Goal: Task Accomplishment & Management: Complete application form

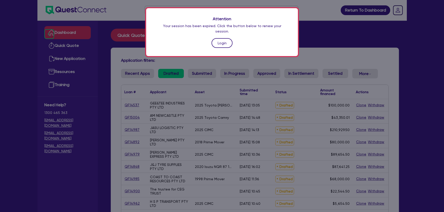
drag, startPoint x: 0, startPoint y: 0, endPoint x: 223, endPoint y: 38, distance: 226.7
click at [223, 38] on link "Login" at bounding box center [222, 43] width 21 height 10
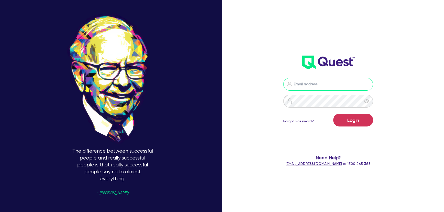
type input "[PERSON_NAME][EMAIL_ADDRESS][PERSON_NAME][DOMAIN_NAME]"
click at [355, 117] on button "Login" at bounding box center [353, 120] width 40 height 13
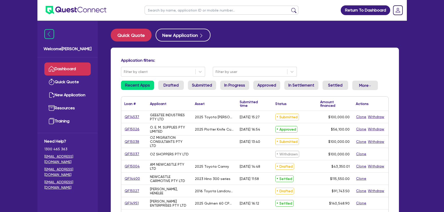
click at [215, 13] on input "text" at bounding box center [222, 10] width 154 height 9
type input "hira"
click at [290, 8] on button "submit" at bounding box center [294, 11] width 8 height 7
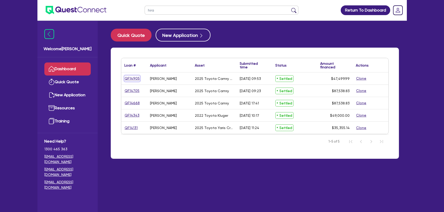
click at [136, 76] on link "QF14905" at bounding box center [132, 79] width 16 height 6
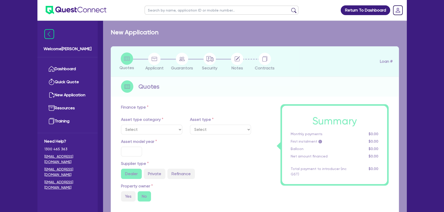
select select "CARS_AND_LIGHT_TRUCKS"
type input "2025"
radio input "true"
type input "47,499.99"
type input "3"
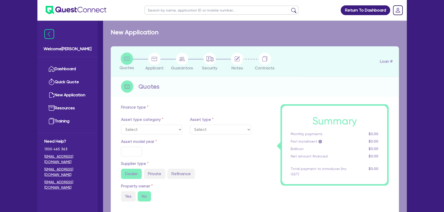
type input "1,425"
type input "6.8"
type input "454.55"
type input "318.18"
select select "PASSENGER_VEHICLES"
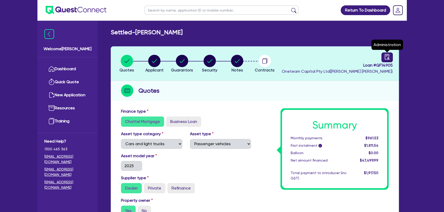
click at [387, 54] on icon "audit" at bounding box center [388, 57] width 6 height 6
select select "SETTLED"
select select "Westpac"
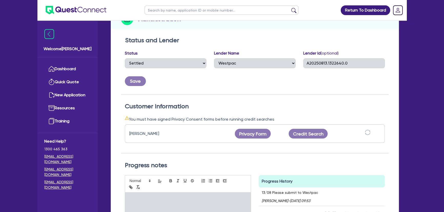
scroll to position [23, 0]
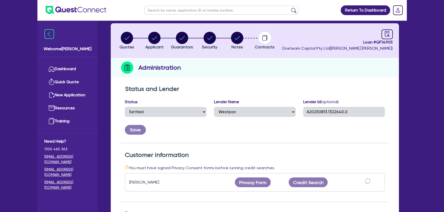
click at [61, 5] on ul at bounding box center [71, 10] width 69 height 20
click at [103, 13] on img at bounding box center [76, 10] width 61 height 8
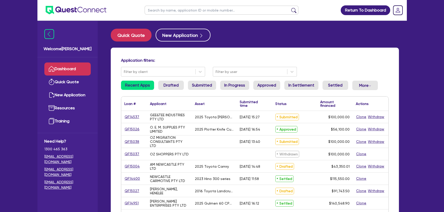
click at [189, 13] on input "text" at bounding box center [222, 10] width 154 height 9
type input "hir"
click at [290, 8] on button "submit" at bounding box center [294, 11] width 8 height 7
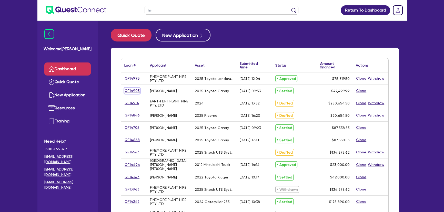
click at [137, 88] on link "QF14905" at bounding box center [132, 91] width 16 height 6
select select "CARS_AND_LIGHT_TRUCKS"
select select "PASSENGER_VEHICLES"
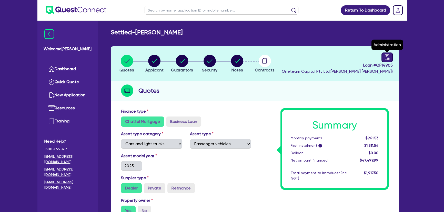
click at [390, 54] on link at bounding box center [387, 58] width 11 height 10
select select "SETTLED"
select select "Westpac"
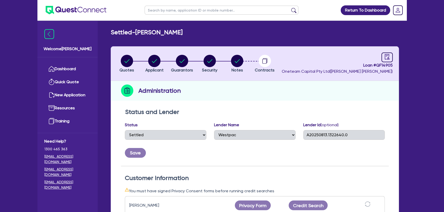
drag, startPoint x: 97, startPoint y: 17, endPoint x: 95, endPoint y: 13, distance: 4.2
click at [96, 15] on ul at bounding box center [71, 10] width 69 height 20
click at [94, 12] on img at bounding box center [76, 10] width 61 height 8
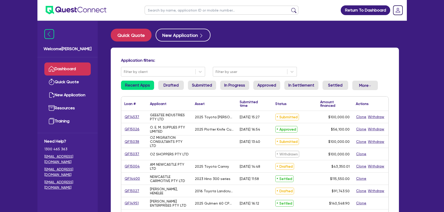
click at [185, 14] on input "text" at bounding box center [222, 10] width 154 height 9
type input "HIRA"
click at [290, 8] on button "submit" at bounding box center [294, 11] width 8 height 7
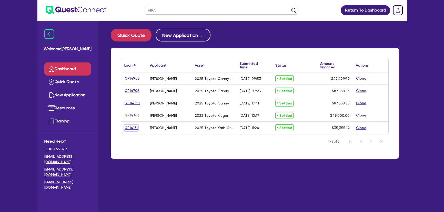
click at [129, 127] on link "QF14131" at bounding box center [131, 128] width 14 height 6
select select "CARS_AND_LIGHT_TRUCKS"
select select "PASSENGER_VEHICLES"
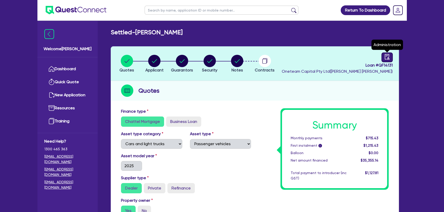
click at [382, 55] on link at bounding box center [387, 58] width 11 height 10
select select "SETTLED"
select select "Westpac"
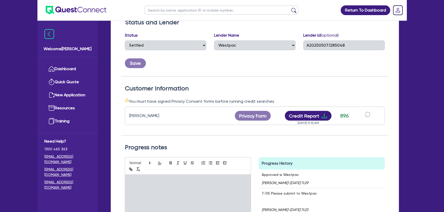
scroll to position [93, 0]
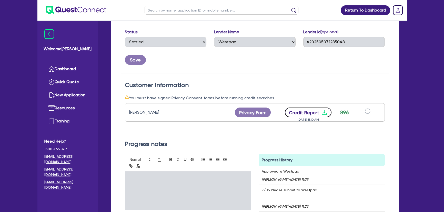
click at [323, 113] on icon "download" at bounding box center [324, 113] width 6 height 6
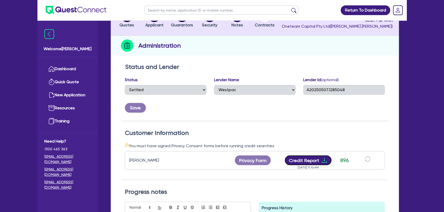
scroll to position [0, 0]
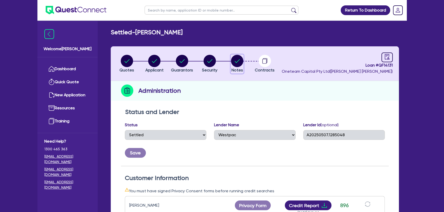
click at [240, 67] on button "Notes" at bounding box center [237, 64] width 13 height 19
select select "Other"
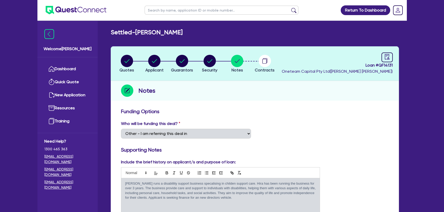
click at [73, 13] on img at bounding box center [76, 10] width 61 height 8
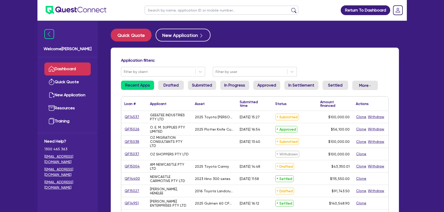
click at [183, 6] on input "text" at bounding box center [222, 10] width 154 height 9
click at [290, 8] on button "submit" at bounding box center [294, 11] width 8 height 7
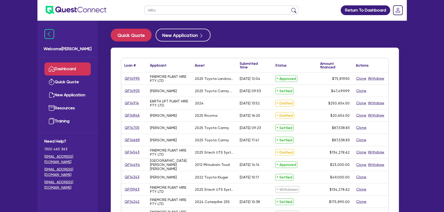
type input "HIRa"
click at [290, 8] on button "submit" at bounding box center [294, 11] width 8 height 7
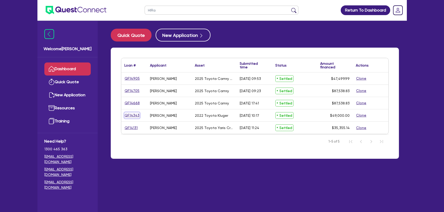
click at [132, 115] on link "QF14343" at bounding box center [131, 116] width 15 height 6
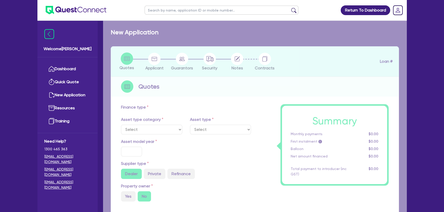
select select "CARS_AND_LIGHT_TRUCKS"
type input "2022"
radio input "true"
type input "49,500"
type input "500"
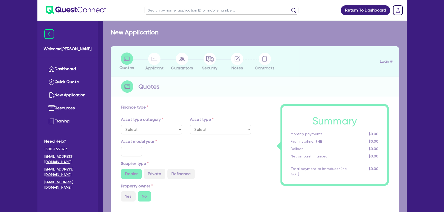
type input "2"
type input "980"
type input "6.3"
type input "454.55"
type input "318.18"
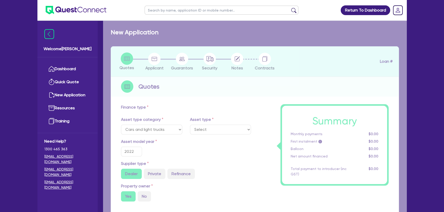
select select "PASSENGER_VEHICLES"
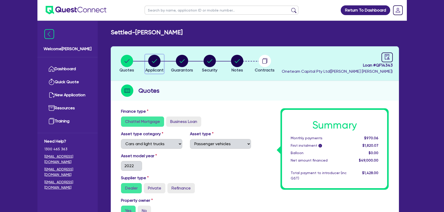
click at [155, 67] on circle "button" at bounding box center [154, 61] width 12 height 12
select select "SOLE_TRADER"
select select "ADMINISTRATIVE_SUPPORT"
select select "SUPPORT_OPERATIONS"
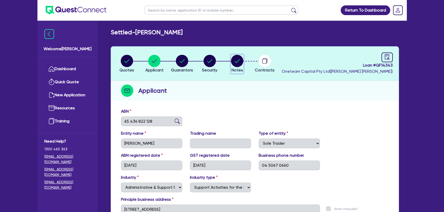
click at [240, 61] on circle "button" at bounding box center [237, 61] width 12 height 12
select select "Other"
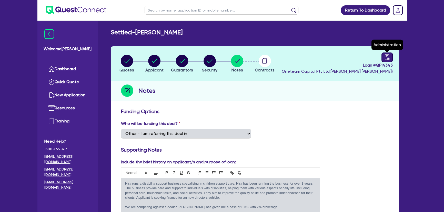
click at [386, 57] on icon "audit" at bounding box center [388, 57] width 6 height 6
select select "SETTLED"
select select "Capital Finance"
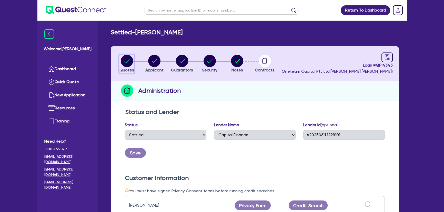
click at [122, 62] on circle "button" at bounding box center [127, 61] width 12 height 12
select select "CARS_AND_LIGHT_TRUCKS"
select select "PASSENGER_VEHICLES"
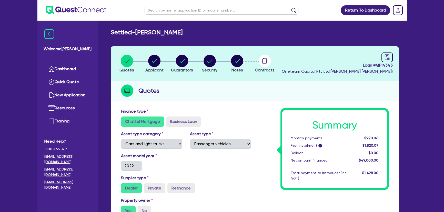
click at [88, 12] on img at bounding box center [76, 10] width 61 height 8
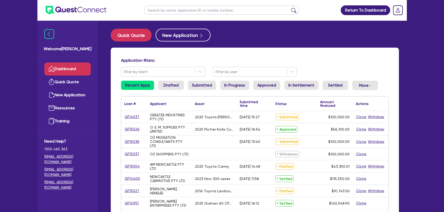
click at [166, 10] on input "text" at bounding box center [222, 10] width 154 height 9
type input "Hira"
click at [290, 8] on button "submit" at bounding box center [294, 11] width 8 height 7
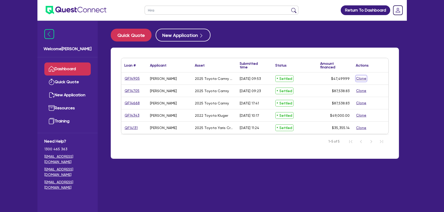
click at [361, 78] on button "Clone" at bounding box center [361, 79] width 11 height 6
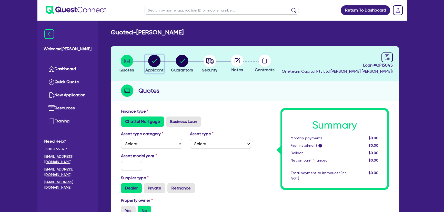
click at [155, 64] on circle "button" at bounding box center [154, 61] width 12 height 12
select select "SOLE_TRADER"
select select "ADMINISTRATIVE_SUPPORT"
select select "SUPPORT_OPERATIONS"
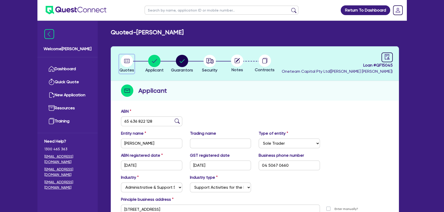
click at [126, 63] on circle "button" at bounding box center [127, 61] width 12 height 12
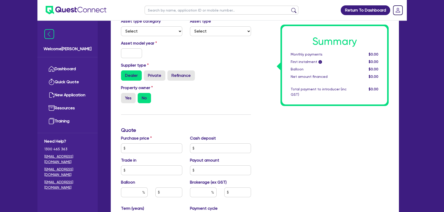
scroll to position [46, 0]
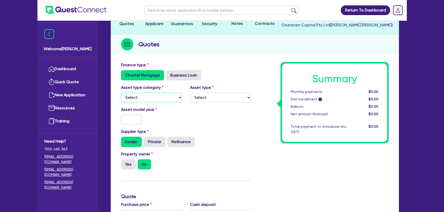
drag, startPoint x: 144, startPoint y: 95, endPoint x: 145, endPoint y: 98, distance: 3.5
click at [144, 95] on select "Select Cars and light trucks Primary assets Secondary assets Tertiary assets" at bounding box center [151, 98] width 61 height 10
select select "CARS_AND_LIGHT_TRUCKS"
click at [121, 93] on select "Select Cars and light trucks Primary assets Secondary assets Tertiary assets" at bounding box center [151, 98] width 61 height 10
drag, startPoint x: 240, startPoint y: 97, endPoint x: 238, endPoint y: 101, distance: 4.1
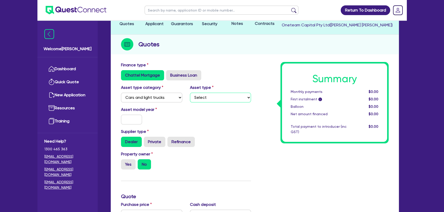
click at [240, 97] on select "Select Passenger vehicles Vans and utes Light trucks up to 4.5 tonne" at bounding box center [220, 98] width 61 height 10
select select "PASSENGER_VEHICLES"
click at [190, 93] on select "Select Passenger vehicles Vans and utes Light trucks up to 4.5 tonne" at bounding box center [220, 98] width 61 height 10
click at [136, 122] on input "text" at bounding box center [131, 120] width 21 height 10
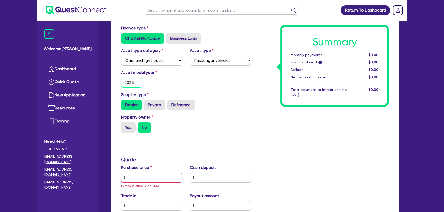
scroll to position [116, 0]
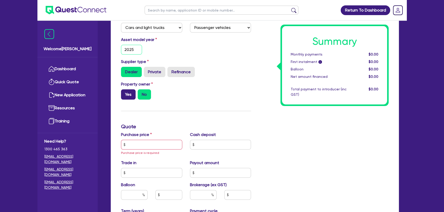
type input "2025"
click at [127, 96] on label "Yes" at bounding box center [128, 95] width 15 height 10
click at [124, 93] on input "Yes" at bounding box center [122, 91] width 3 height 3
radio input "true"
click at [140, 147] on input "text" at bounding box center [151, 145] width 61 height 10
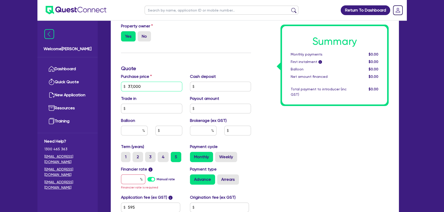
scroll to position [210, 0]
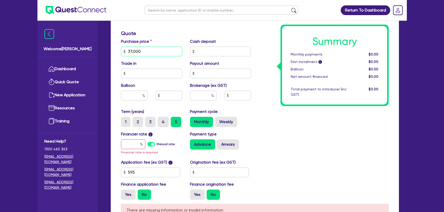
type input "37,000"
click at [131, 144] on input "text" at bounding box center [133, 145] width 24 height 10
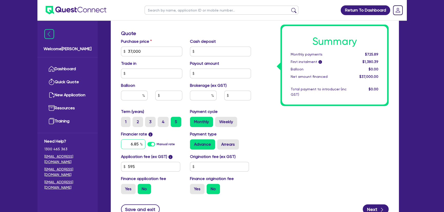
click at [139, 144] on input "6.85" at bounding box center [133, 145] width 24 height 10
type input "6.8"
click at [206, 92] on input "text" at bounding box center [203, 96] width 27 height 10
type input "3"
type input "1,110"
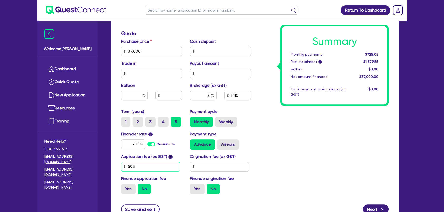
click at [151, 166] on input "595" at bounding box center [150, 167] width 59 height 10
type input "450"
type input "1,110"
click at [215, 169] on input "text" at bounding box center [219, 167] width 59 height 10
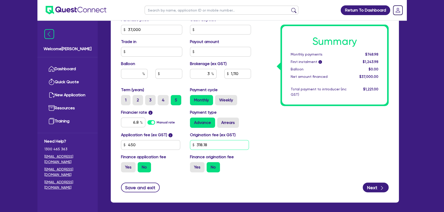
scroll to position [253, 0]
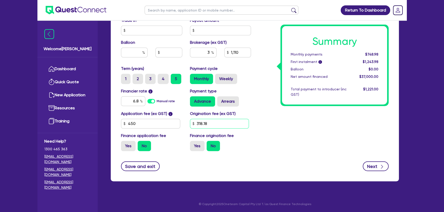
type input "318.18"
click at [378, 165] on button "Next" at bounding box center [376, 167] width 26 height 10
type input "1,110"
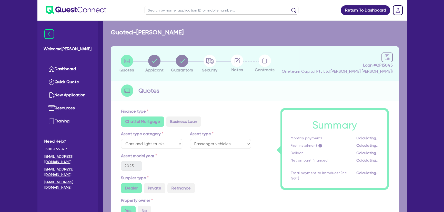
select select "SOLE_TRADER"
select select "ADMINISTRATIVE_SUPPORT"
select select "SUPPORT_OPERATIONS"
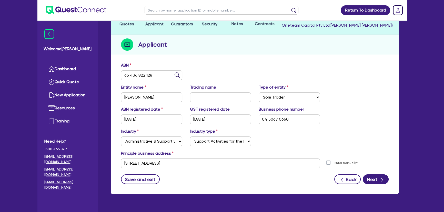
scroll to position [46, 0]
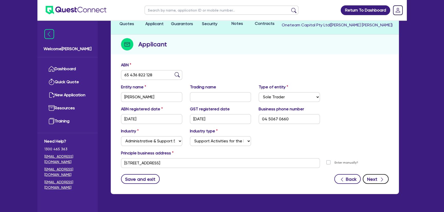
click at [387, 178] on button "Next" at bounding box center [376, 179] width 26 height 10
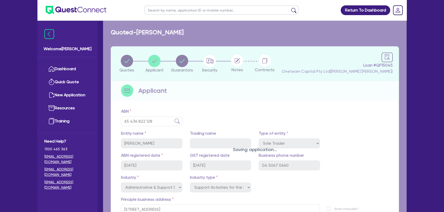
select select "MRS"
select select "[GEOGRAPHIC_DATA]"
select select "MARRIED"
select select "PROPERTY"
select select "CASH"
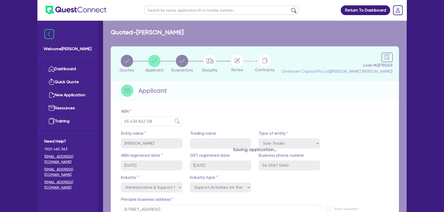
select select "VEHICLE"
select select "MORTGAGE"
select select "VEHICLE_LOAN"
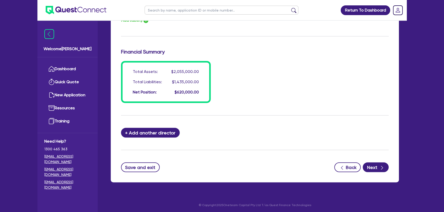
scroll to position [421, 0]
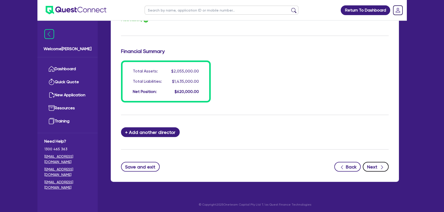
click at [378, 170] on button "Next" at bounding box center [376, 167] width 26 height 10
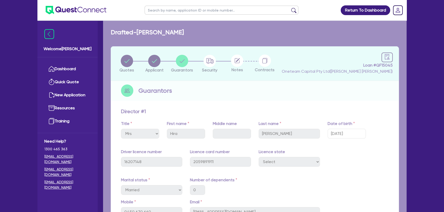
select select "CARS_AND_LIGHT_TRUCKS"
select select "PASSENGER_VEHICLES"
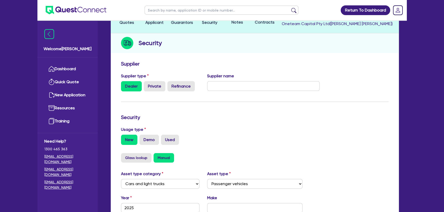
scroll to position [140, 0]
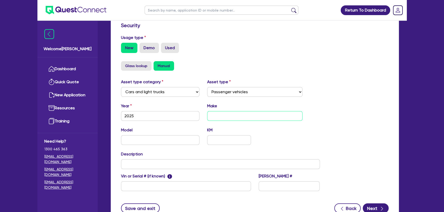
click at [238, 120] on input "text" at bounding box center [255, 116] width 96 height 10
type input "Toyota"
click at [175, 136] on input "text" at bounding box center [160, 140] width 78 height 10
type input "Camy"
click at [243, 116] on input "Toyota" at bounding box center [255, 116] width 96 height 10
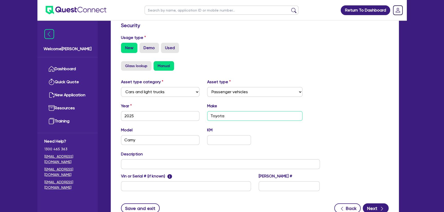
type input "Toyota"
click at [134, 141] on input "Camy" at bounding box center [160, 140] width 78 height 10
click at [164, 143] on input "Camry" at bounding box center [160, 140] width 78 height 10
click at [164, 142] on input "Camry Accent" at bounding box center [160, 140] width 78 height 10
drag, startPoint x: 161, startPoint y: 140, endPoint x: 119, endPoint y: 141, distance: 42.1
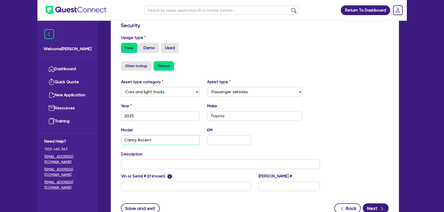
click at [119, 141] on div "Model Camry Accent" at bounding box center [160, 136] width 86 height 18
click at [128, 145] on div "Model Camry Accent KM" at bounding box center [220, 138] width 207 height 22
click at [155, 141] on input "Camry Accent" at bounding box center [160, 140] width 78 height 10
click at [123, 141] on input "Camry Accent" at bounding box center [160, 140] width 78 height 10
paste input "scent"
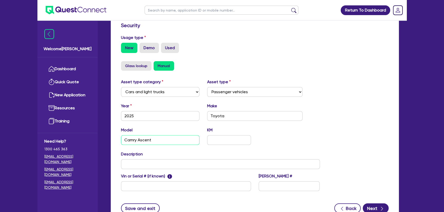
type input "Camry Ascent"
click at [125, 166] on input "text" at bounding box center [220, 165] width 199 height 10
drag, startPoint x: 233, startPoint y: 118, endPoint x: 206, endPoint y: 121, distance: 27.1
click at [206, 121] on div "Year [DATE] Make Toyota" at bounding box center [220, 114] width 207 height 22
click at [168, 162] on input "2025" at bounding box center [220, 165] width 199 height 10
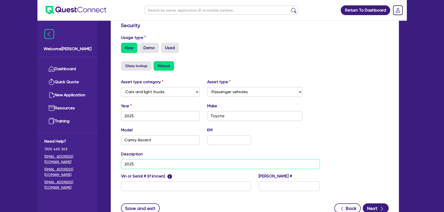
paste input "Toyota"
drag, startPoint x: 152, startPoint y: 141, endPoint x: 116, endPoint y: 142, distance: 36.2
click at [116, 142] on div "Supplier Supplier type Dealer Private Refinance Supplier name Security Usage ty…" at bounding box center [255, 95] width 288 height 258
click at [173, 166] on input "2025 Toyota" at bounding box center [220, 165] width 199 height 10
paste input "Camry Ascent"
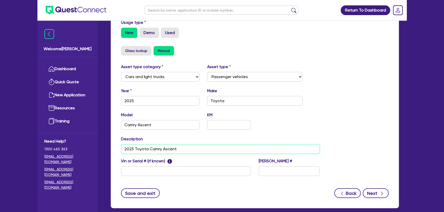
scroll to position [163, 0]
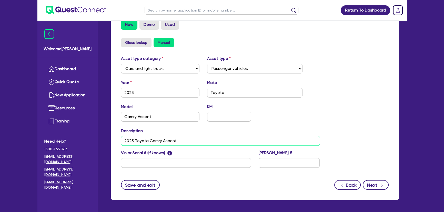
type input "2025 Toyota Camry Ascent"
click at [378, 188] on button "Next" at bounding box center [376, 185] width 26 height 10
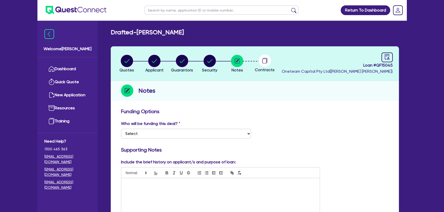
click at [178, 186] on div at bounding box center [220, 198] width 199 height 38
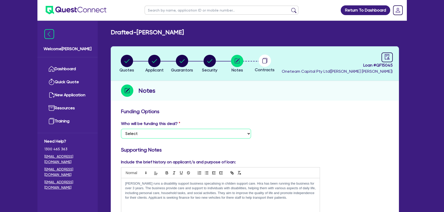
click at [185, 136] on select "Select I want Quest to fund 100% I will fund 100% I will co-fund with Quest Oth…" at bounding box center [186, 134] width 130 height 10
select select "Other"
click at [121, 129] on select "Select I want Quest to fund 100% I will fund 100% I will co-fund with Quest Oth…" at bounding box center [186, 134] width 130 height 10
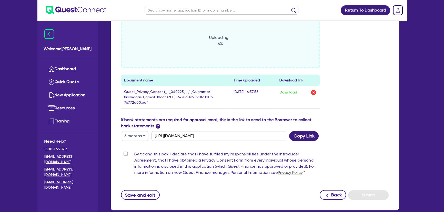
scroll to position [233, 0]
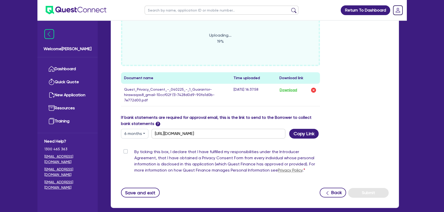
click at [124, 153] on div "By ticking this box, I declare that I have fulfilled my responsibilities under …" at bounding box center [220, 162] width 199 height 27
click at [134, 152] on label "By ticking this box, I declare that I have fulfilled my responsibilities under …" at bounding box center [227, 162] width 186 height 27
click at [125, 152] on input "By ticking this box, I declare that I have fulfilled my responsibilities under …" at bounding box center [123, 151] width 4 height 5
checkbox input "true"
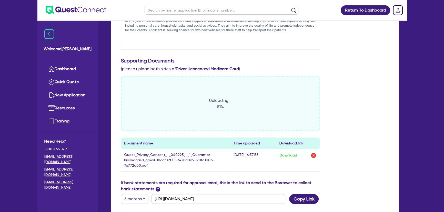
scroll to position [70, 0]
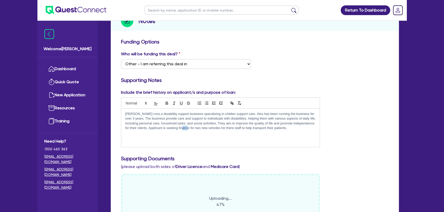
drag, startPoint x: 188, startPoint y: 128, endPoint x: 183, endPoint y: 128, distance: 4.9
click at [183, 128] on p "[PERSON_NAME] runs a disablility support business specalising in childen suppor…" at bounding box center [220, 121] width 191 height 19
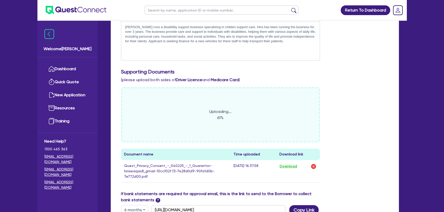
scroll to position [163, 0]
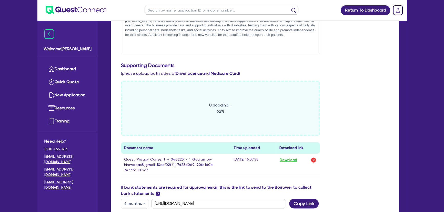
click at [329, 134] on div "Uploading... 62% Document name Time uploaded Download link Quest_Privacy_Consen…" at bounding box center [254, 133] width 275 height 104
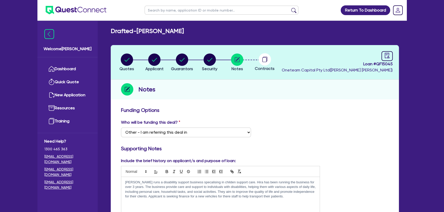
scroll to position [0, 0]
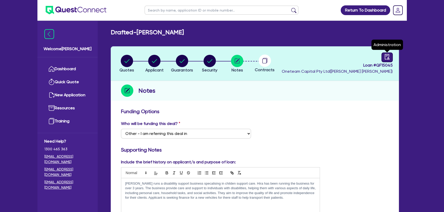
drag, startPoint x: 389, startPoint y: 61, endPoint x: 379, endPoint y: 70, distance: 13.6
click at [389, 61] on link at bounding box center [387, 58] width 11 height 10
select select "DRAFTED_NEW"
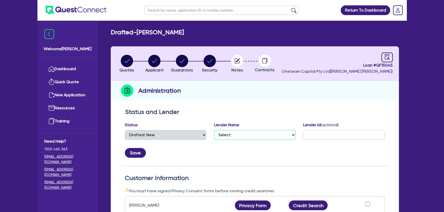
click at [236, 133] on select "Select AAMF AFS Alex Bank Angle Finance Azora Banjo BigStone BOQ Finance Brande…" at bounding box center [255, 135] width 82 height 10
select select "Westpac"
click at [214, 130] on select "Select AAMF AFS Alex Bank Angle Finance Azora Banjo BigStone BOQ Finance Brande…" at bounding box center [255, 135] width 82 height 10
click at [138, 151] on button "Save" at bounding box center [135, 153] width 21 height 10
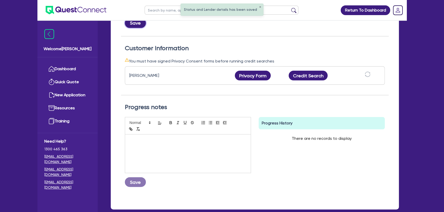
scroll to position [140, 0]
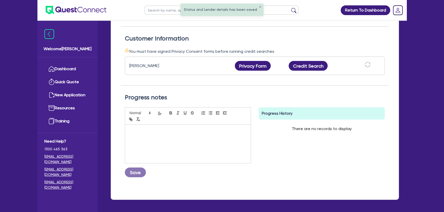
click at [164, 146] on div at bounding box center [188, 144] width 126 height 38
click at [169, 130] on p "22/08 Please sub to westoac" at bounding box center [188, 130] width 118 height 5
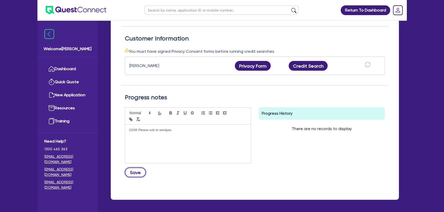
click at [143, 173] on button "Save" at bounding box center [135, 173] width 21 height 10
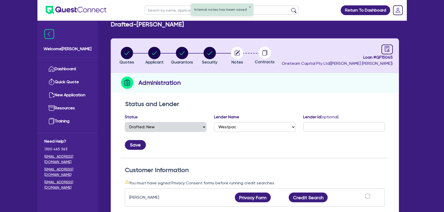
scroll to position [0, 0]
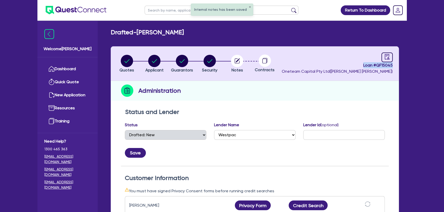
drag, startPoint x: 357, startPoint y: 66, endPoint x: 408, endPoint y: 67, distance: 51.0
click at [408, 67] on div "Return To Dashboard Edit Profile Logout Welcome [PERSON_NAME] Quick Quote New A…" at bounding box center [222, 185] width 377 height 371
copy span "Loan # QF15045"
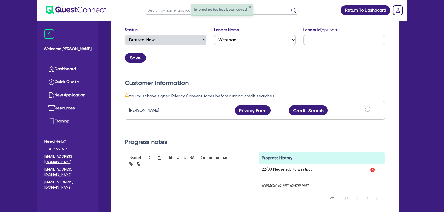
scroll to position [140, 0]
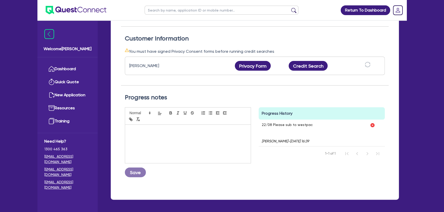
click at [322, 128] on div "22/08 Please sub to westpac [PERSON_NAME] - [DATE] 16:39" at bounding box center [313, 133] width 108 height 27
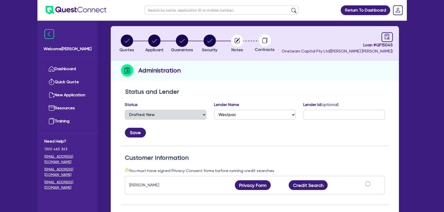
scroll to position [0, 0]
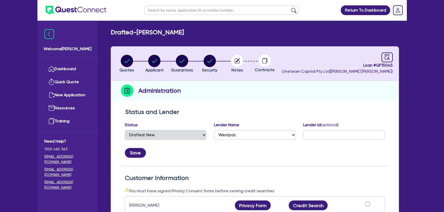
drag, startPoint x: 258, startPoint y: 63, endPoint x: 243, endPoint y: 62, distance: 14.6
click at [257, 63] on div at bounding box center [265, 61] width 28 height 12
click at [243, 62] on circle "button" at bounding box center [237, 61] width 12 height 12
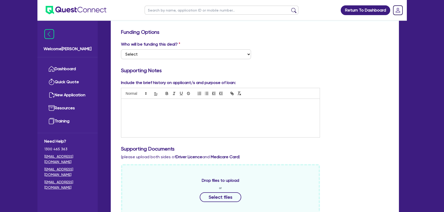
scroll to position [70, 0]
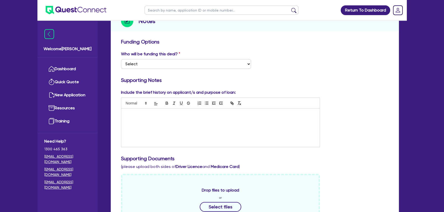
click at [249, 133] on div at bounding box center [220, 128] width 199 height 38
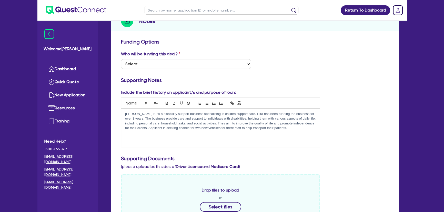
scroll to position [0, 0]
drag, startPoint x: 188, startPoint y: 129, endPoint x: 184, endPoint y: 130, distance: 4.8
click at [183, 129] on p "[PERSON_NAME] runs a disablility support business specalising in childen suppor…" at bounding box center [220, 121] width 191 height 19
click at [204, 127] on p "[PERSON_NAME] runs a disablility support business specalising in childen suppor…" at bounding box center [220, 121] width 191 height 19
click at [249, 131] on div "[PERSON_NAME] runs a disablility support business specalising in childen suppor…" at bounding box center [220, 128] width 199 height 38
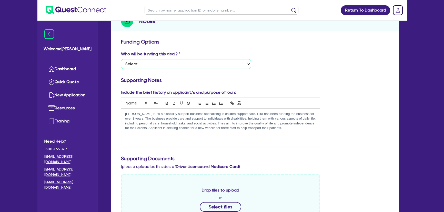
click at [198, 65] on select "Select I want Quest to fund 100% I will fund 100% I will co-fund with Quest Oth…" at bounding box center [186, 64] width 130 height 10
select select "Other"
click at [121, 59] on select "Select I want Quest to fund 100% I will fund 100% I will co-fund with Quest Oth…" at bounding box center [186, 64] width 130 height 10
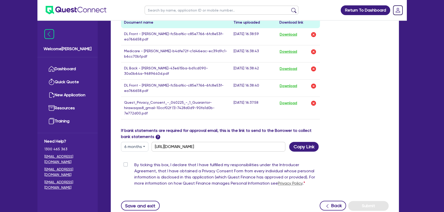
scroll to position [328, 0]
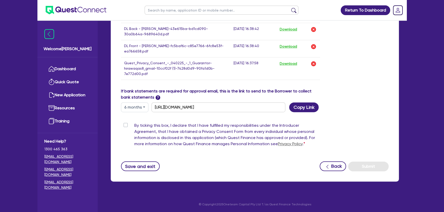
click at [134, 125] on label "By ticking this box, I declare that I have fulfilled my responsibilities under …" at bounding box center [227, 136] width 186 height 27
click at [125, 125] on input "By ticking this box, I declare that I have fulfilled my responsibilities under …" at bounding box center [123, 125] width 4 height 5
checkbox input "true"
click at [368, 165] on button "Submit" at bounding box center [368, 167] width 41 height 10
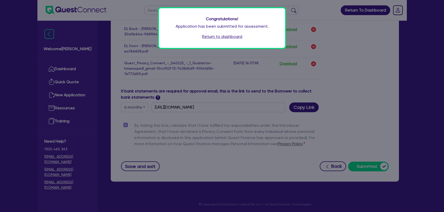
click at [211, 38] on link "Return to dashboard" at bounding box center [222, 37] width 40 height 6
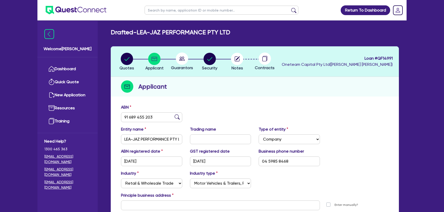
select select "COMPANY"
select select "RETAIL_WHOLESALE_TRADE"
select select "MOTOR_VEHICLES"
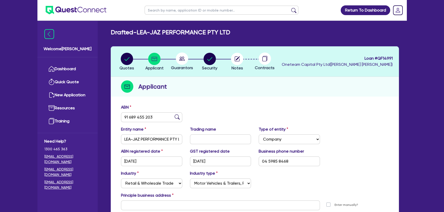
click at [73, 11] on img at bounding box center [76, 10] width 61 height 8
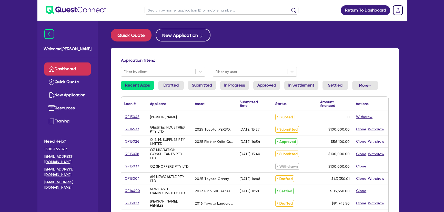
click at [173, 11] on input "text" at bounding box center [222, 10] width 154 height 9
type input "Hira"
click at [290, 8] on button "submit" at bounding box center [294, 11] width 8 height 7
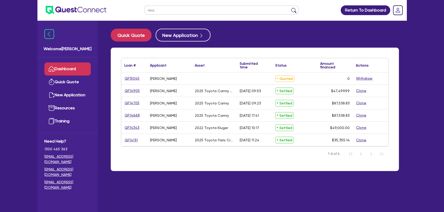
click at [136, 89] on link "QF14905" at bounding box center [132, 91] width 16 height 6
select select "CARS_AND_LIGHT_TRUCKS"
select select "PASSENGER_VEHICLES"
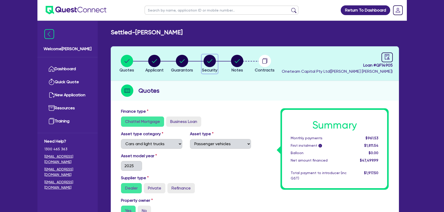
click at [211, 59] on circle "button" at bounding box center [210, 61] width 12 height 12
select select "CARS_AND_LIGHT_TRUCKS"
select select "PASSENGER_VEHICLES"
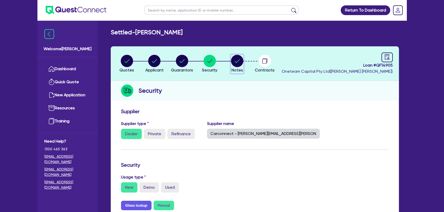
click at [235, 64] on circle "button" at bounding box center [237, 61] width 12 height 12
select select "Other"
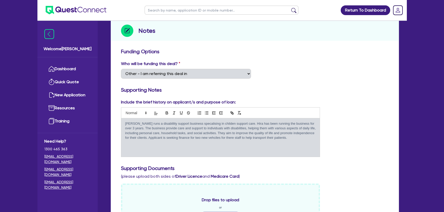
scroll to position [93, 0]
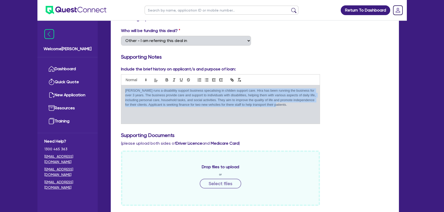
drag, startPoint x: 269, startPoint y: 107, endPoint x: 122, endPoint y: 88, distance: 147.5
click at [122, 88] on div "[PERSON_NAME] runs a disablility support business specalising in childen suppor…" at bounding box center [220, 104] width 199 height 38
copy p "[PERSON_NAME] runs a disablility support business specalising in childen suppor…"
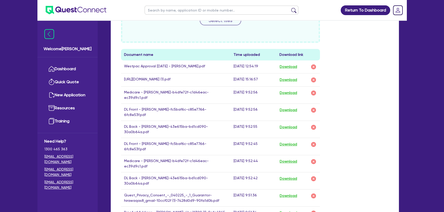
scroll to position [280, 0]
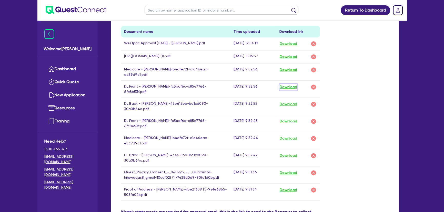
click at [287, 86] on button "Download" at bounding box center [289, 87] width 18 height 7
click at [288, 101] on button "Download" at bounding box center [289, 104] width 18 height 7
click at [288, 135] on button "Download" at bounding box center [289, 138] width 18 height 7
click at [294, 170] on button "Download" at bounding box center [289, 173] width 18 height 7
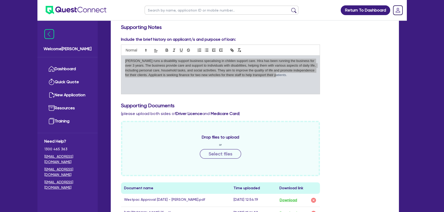
scroll to position [116, 0]
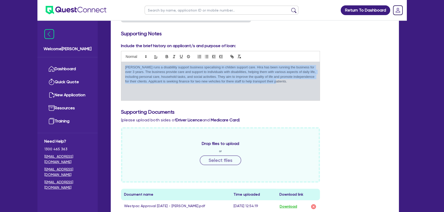
click at [285, 77] on p "[PERSON_NAME] runs a disablility support business specalising in childen suppor…" at bounding box center [220, 74] width 191 height 19
drag, startPoint x: 233, startPoint y: 82, endPoint x: 115, endPoint y: 61, distance: 119.8
copy p "[PERSON_NAME] runs a disablility support business specalising in childen suppor…"
